Goal: Task Accomplishment & Management: Use online tool/utility

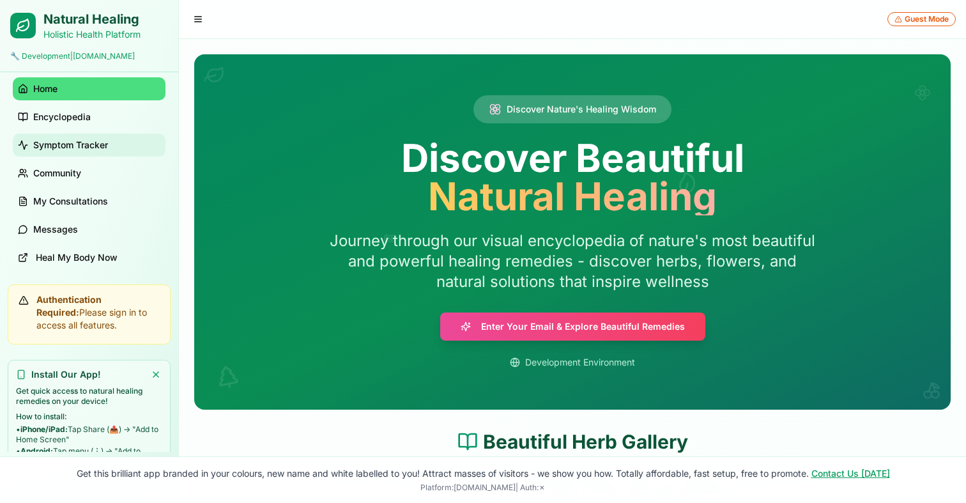
click at [82, 151] on span "Symptom Tracker" at bounding box center [70, 145] width 75 height 13
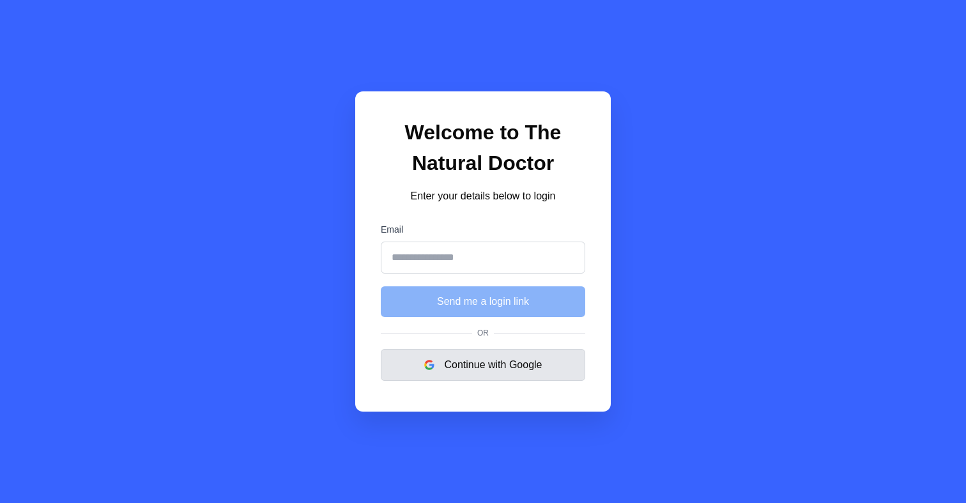
click at [470, 371] on button "Continue with Google" at bounding box center [483, 365] width 204 height 32
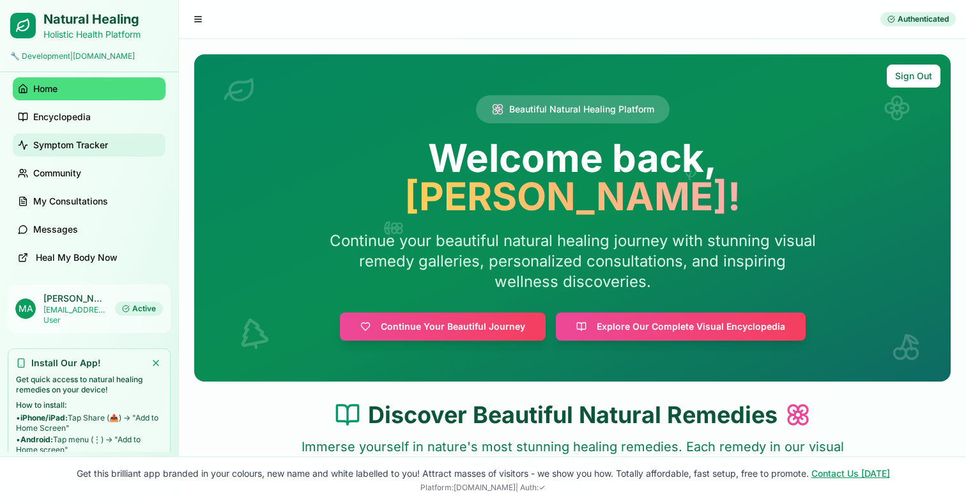
click at [116, 157] on link "Symptom Tracker" at bounding box center [89, 145] width 153 height 23
